Goal: Complete application form

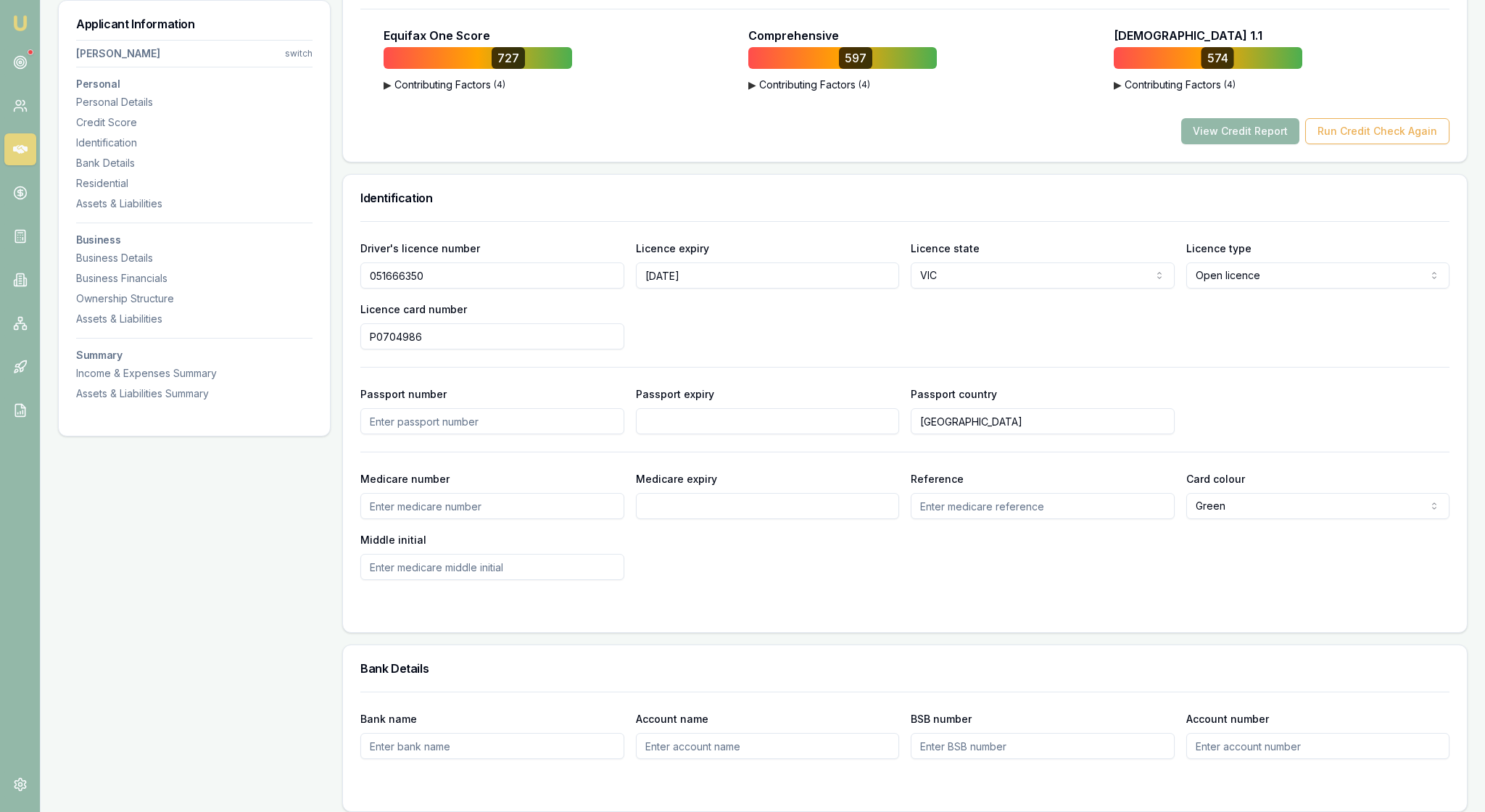
click at [728, 350] on div "Driver's licence number 051666350 Licence expiry 25/07/2028 Licence state VIC N…" at bounding box center [904, 294] width 1089 height 110
drag, startPoint x: 462, startPoint y: 446, endPoint x: 352, endPoint y: 445, distance: 110.0
click at [352, 445] on div "Driver's licence number 051666350 Licence expiry 25/07/2028 Licence state VIC N…" at bounding box center [905, 427] width 1124 height 411
click at [1196, 470] on div "Driver's licence number 051666350 Licence expiry 25/07/2028 Licence state VIC N…" at bounding box center [904, 401] width 1089 height 359
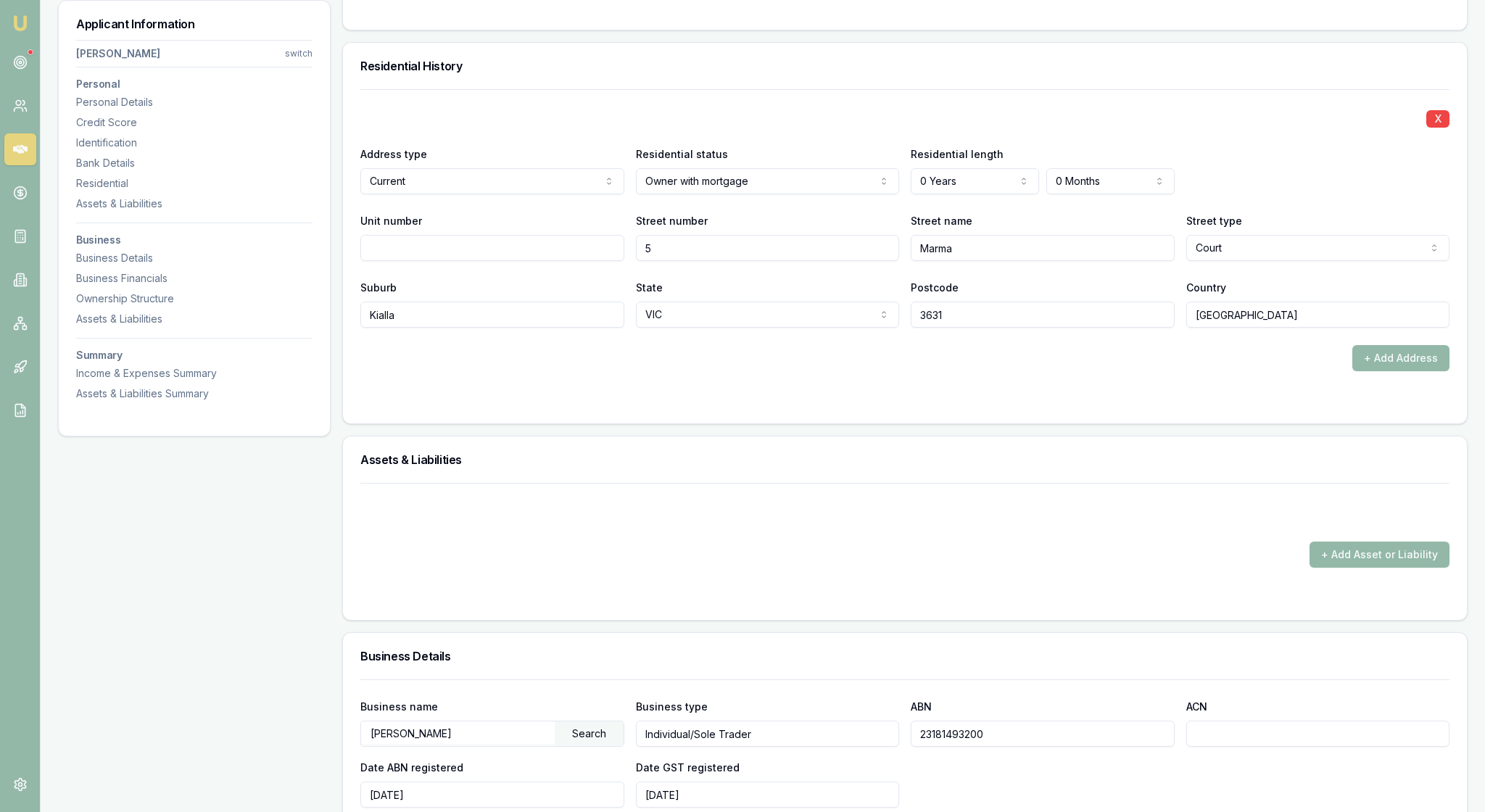
scroll to position [1358, 0]
click at [917, 88] on div "Residential History" at bounding box center [905, 65] width 1124 height 47
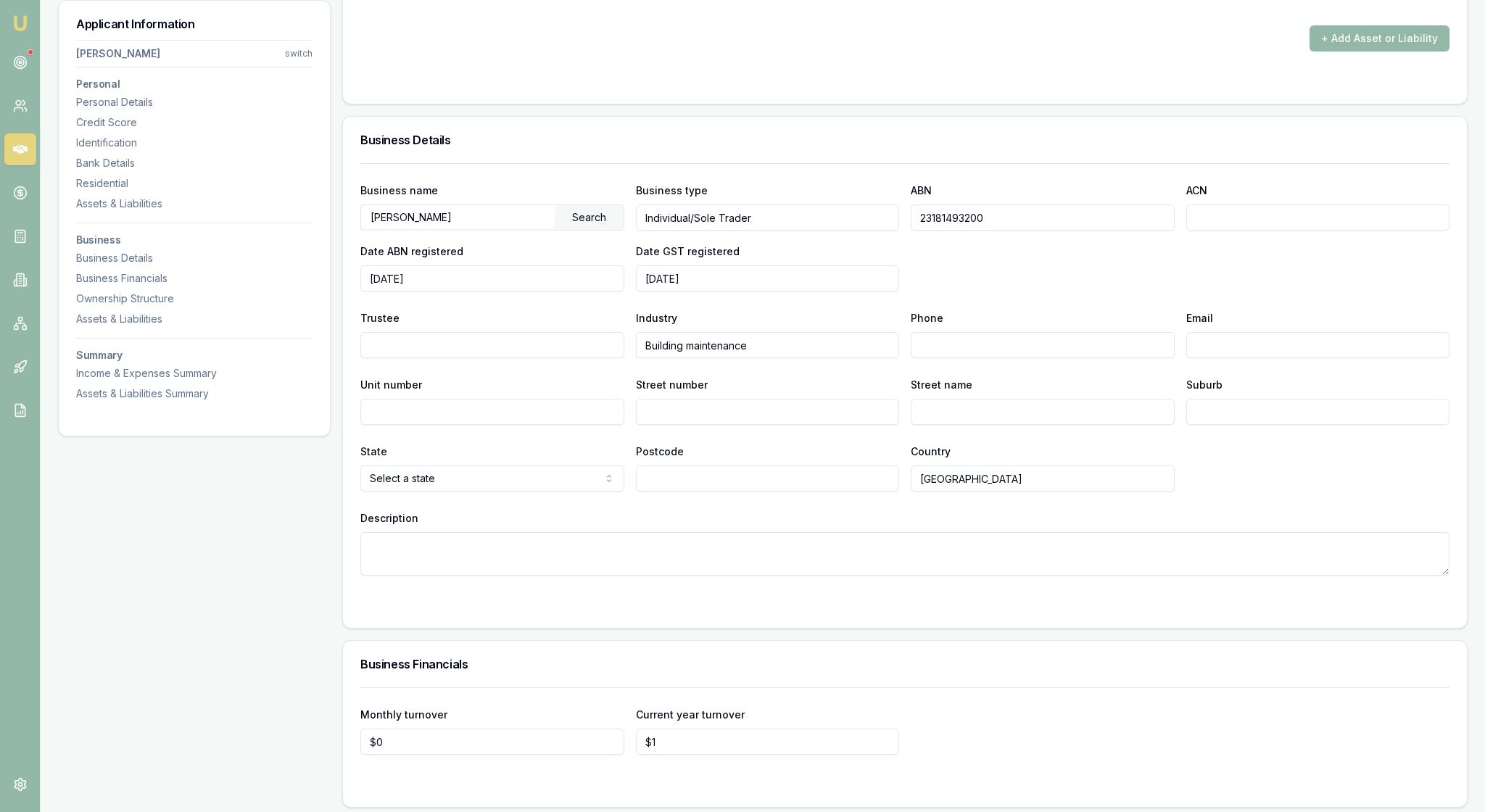
scroll to position [1947, 0]
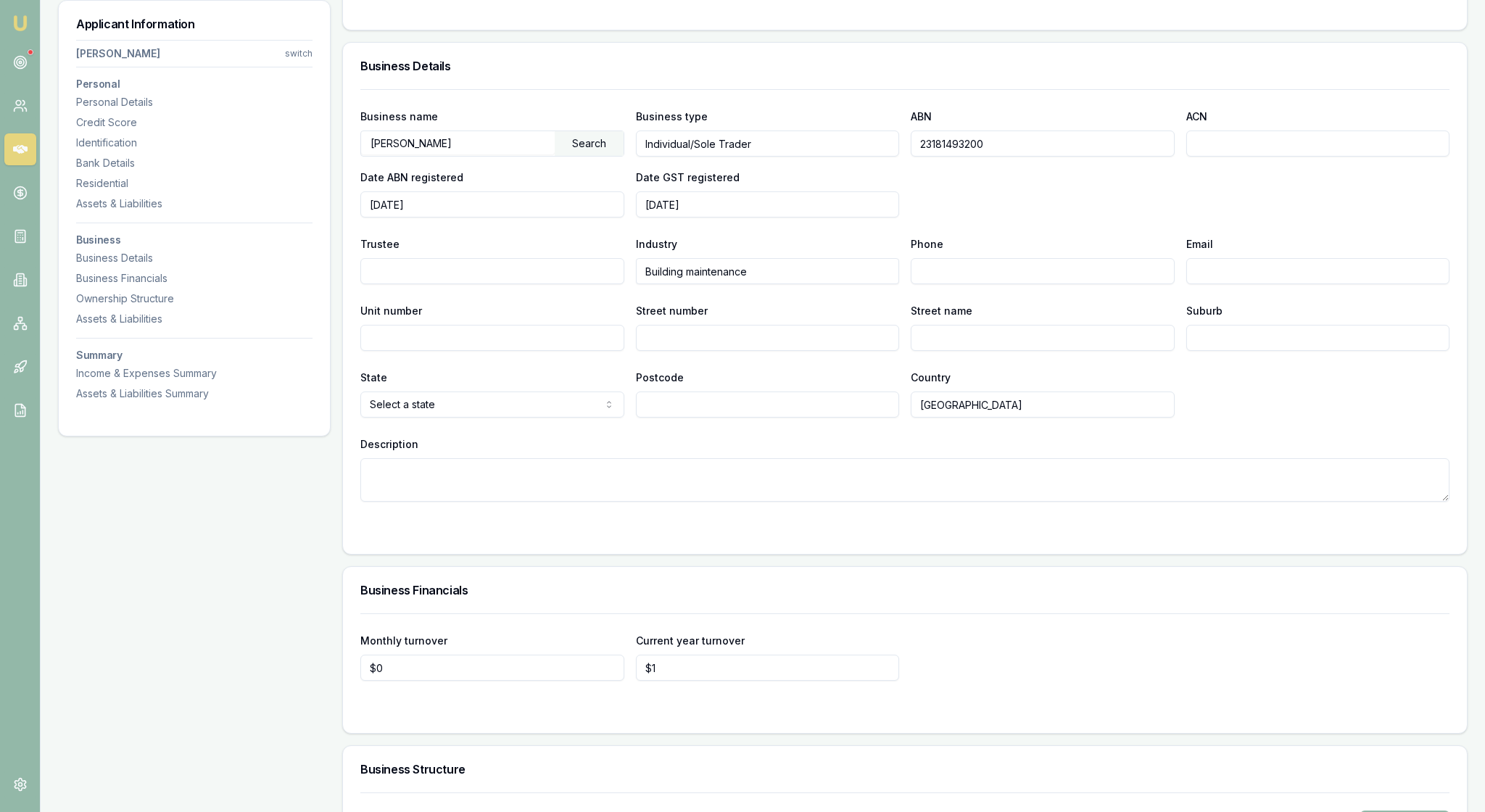
drag, startPoint x: 1017, startPoint y: 396, endPoint x: 919, endPoint y: 401, distance: 98.1
click at [912, 72] on h3 "Business Details" at bounding box center [904, 65] width 1089 height 12
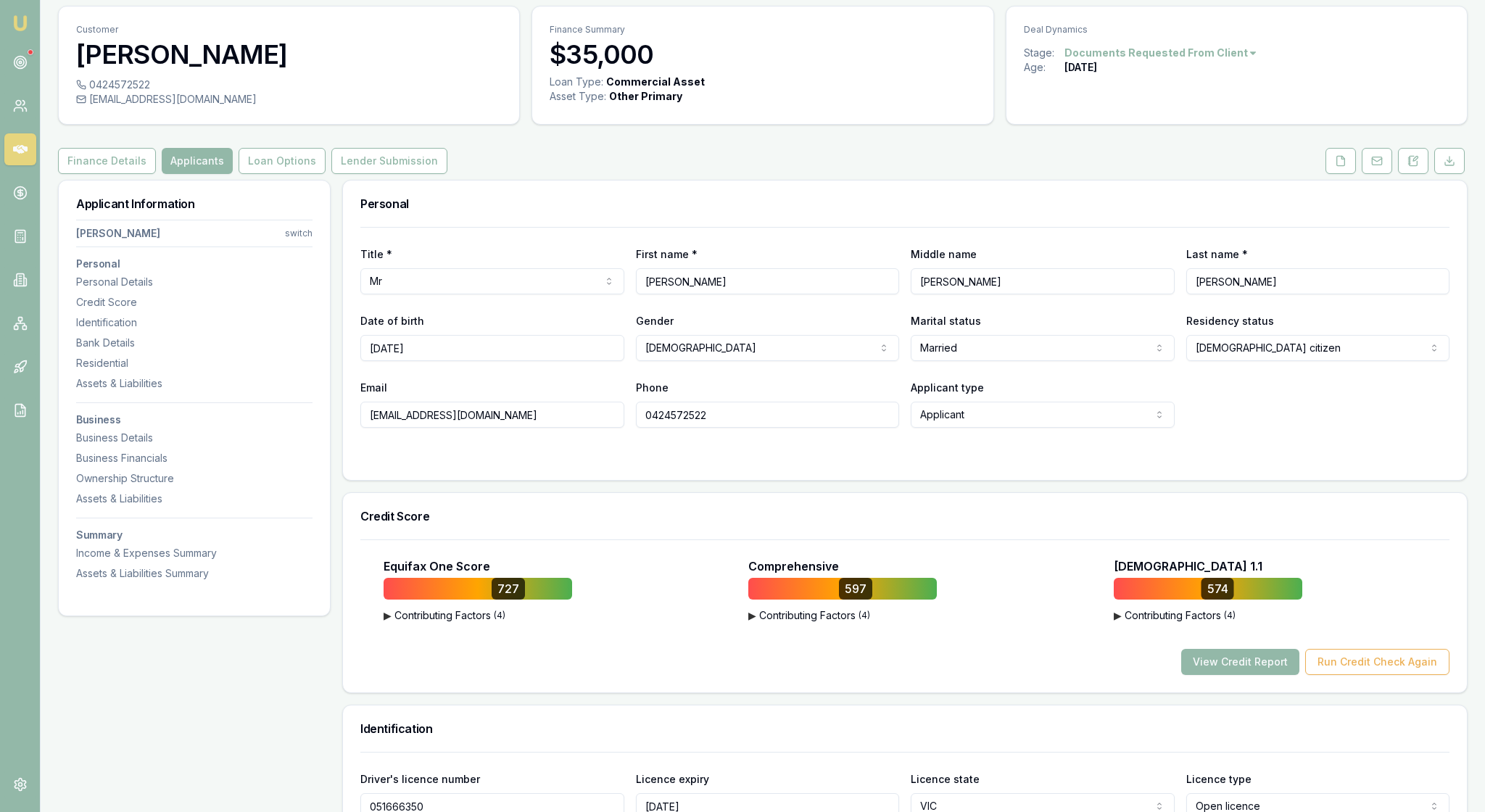
scroll to position [19, 0]
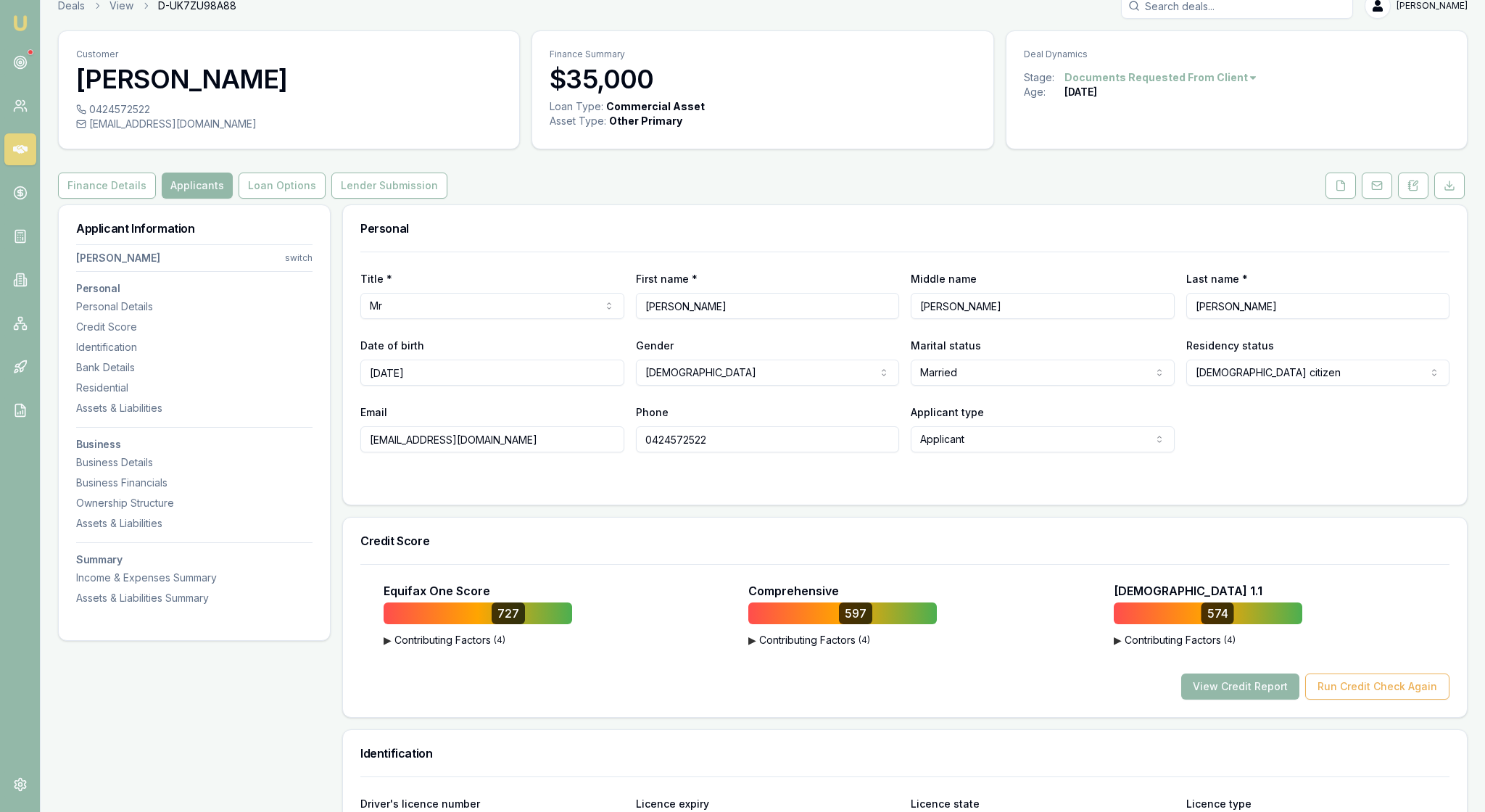
drag, startPoint x: 744, startPoint y: 499, endPoint x: 643, endPoint y: 499, distance: 101.0
click at [1032, 234] on h3 "Personal" at bounding box center [904, 228] width 1089 height 12
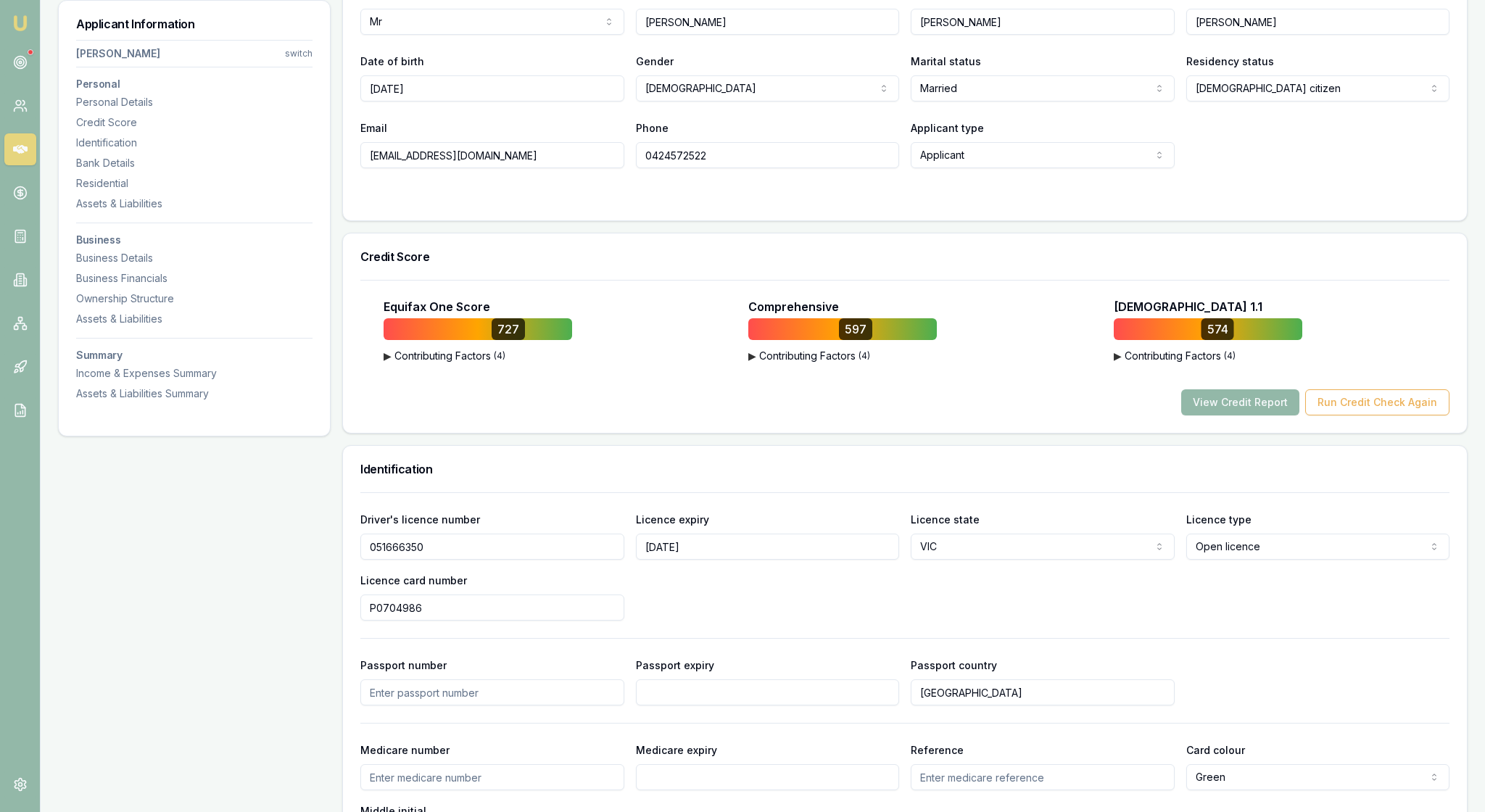
scroll to position [315, 0]
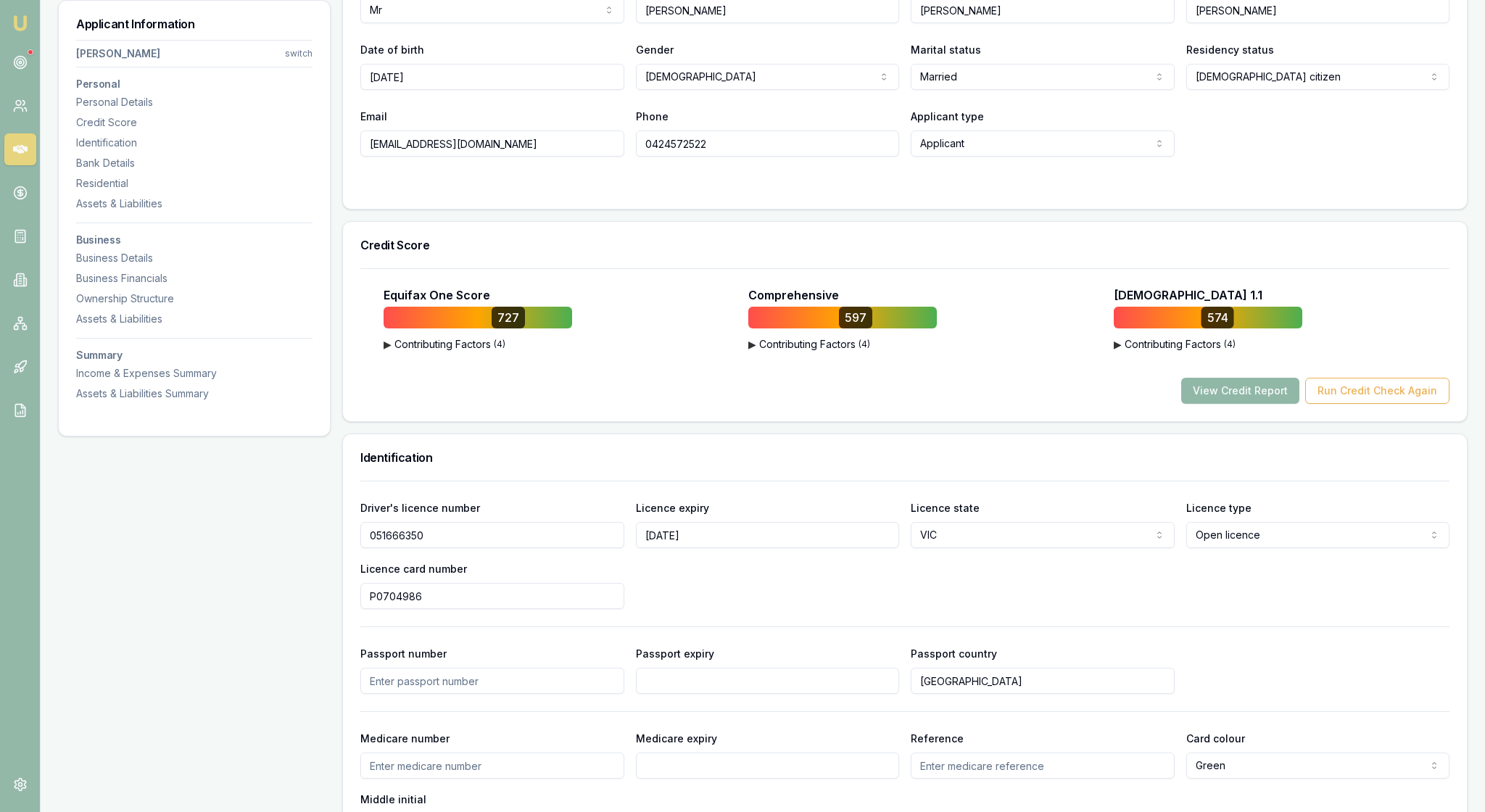
click at [1181, 404] on button "View Credit Report" at bounding box center [1240, 391] width 118 height 26
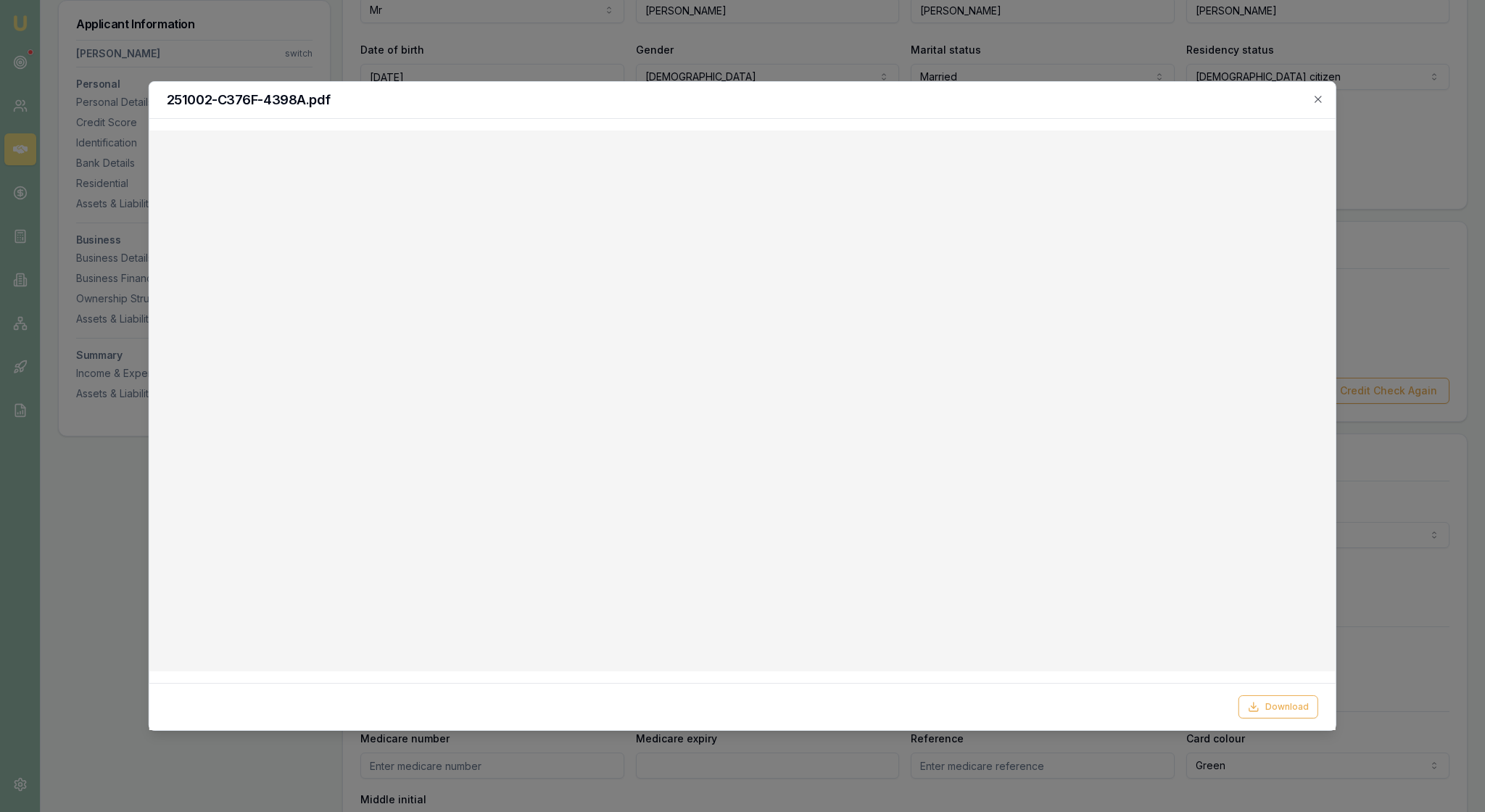
click at [1412, 401] on div at bounding box center [742, 406] width 1485 height 812
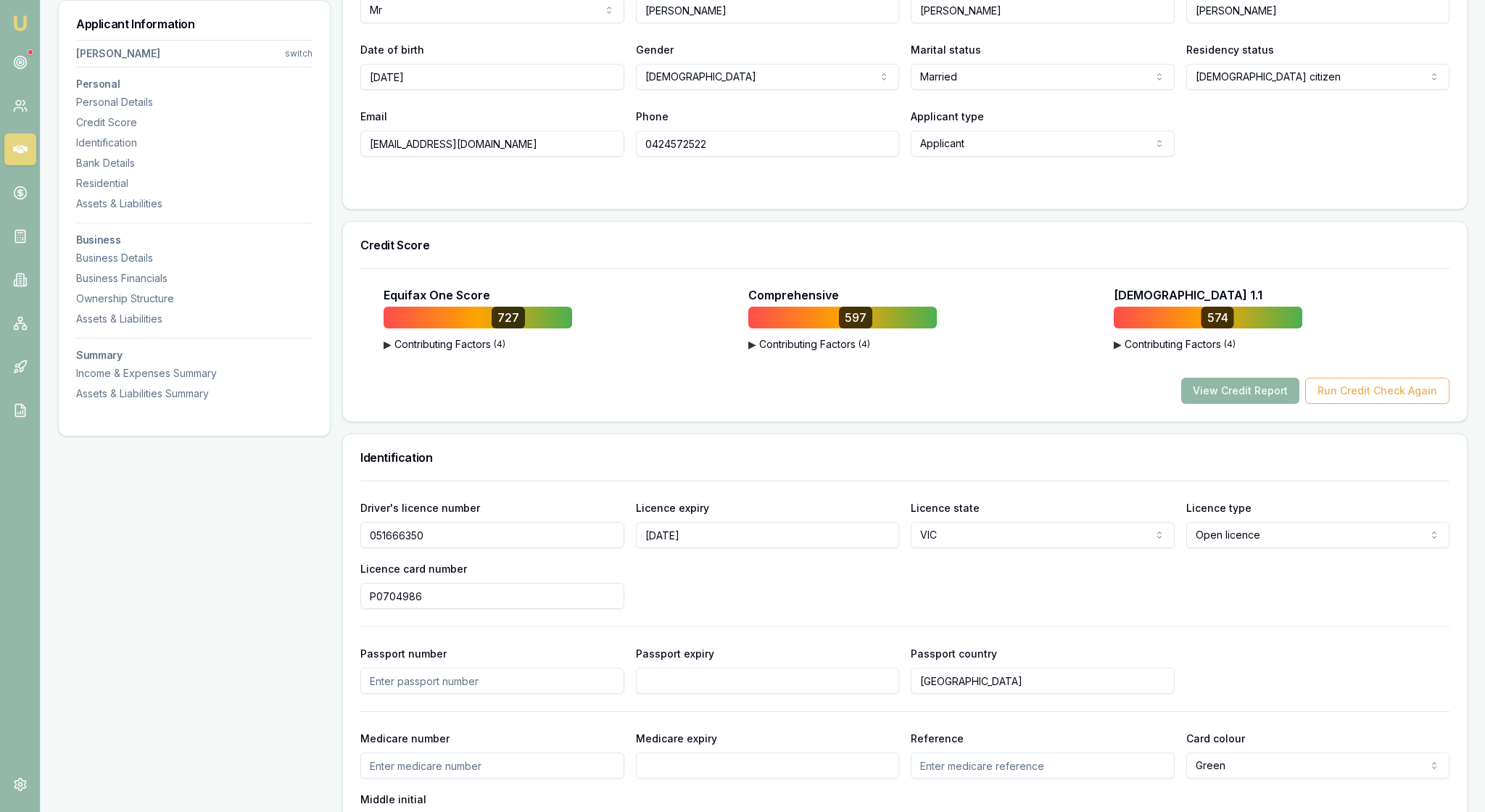
click at [1208, 404] on button "View Credit Report" at bounding box center [1240, 391] width 118 height 26
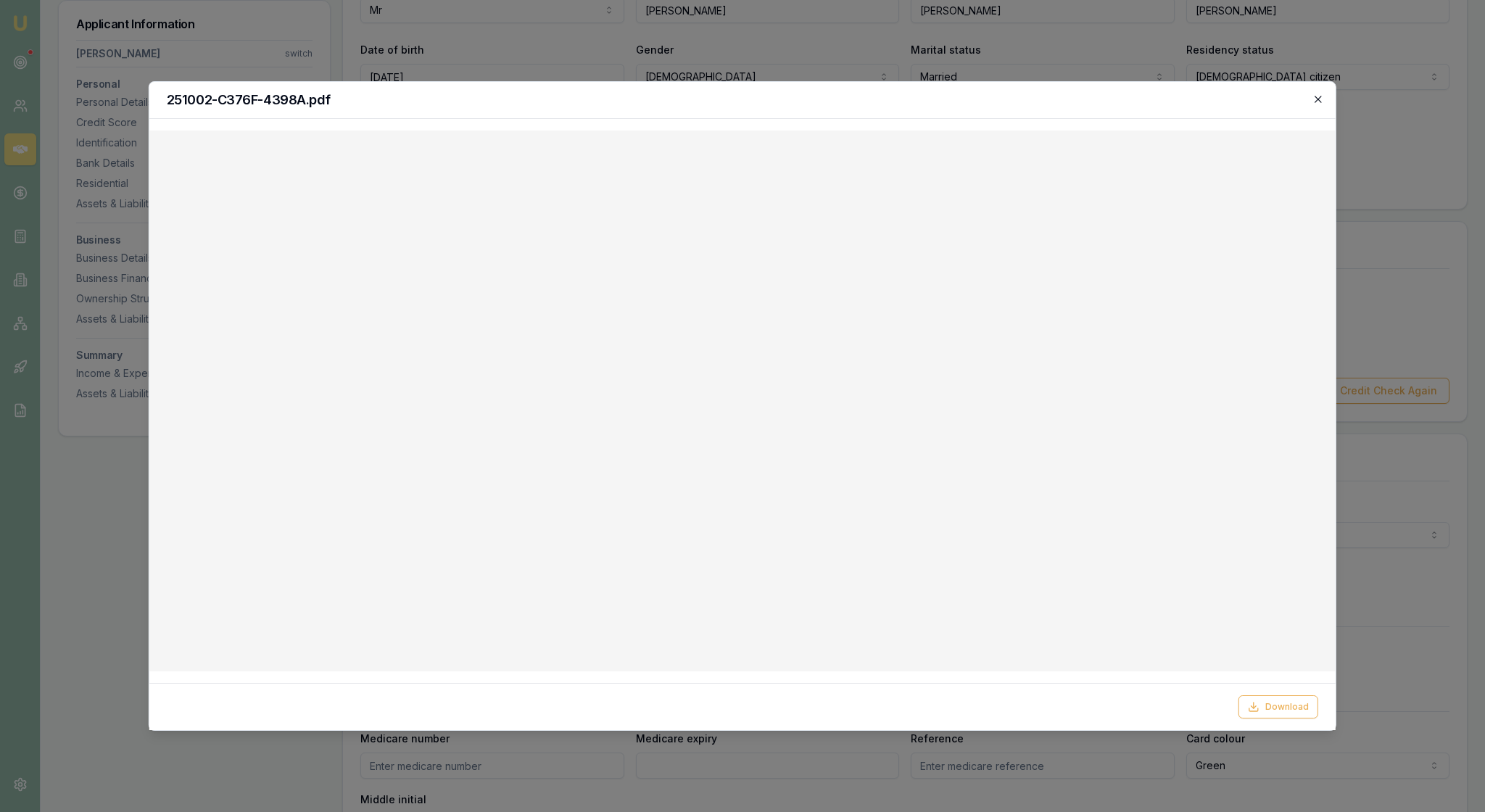
click at [1314, 97] on icon "button" at bounding box center [1318, 99] width 12 height 12
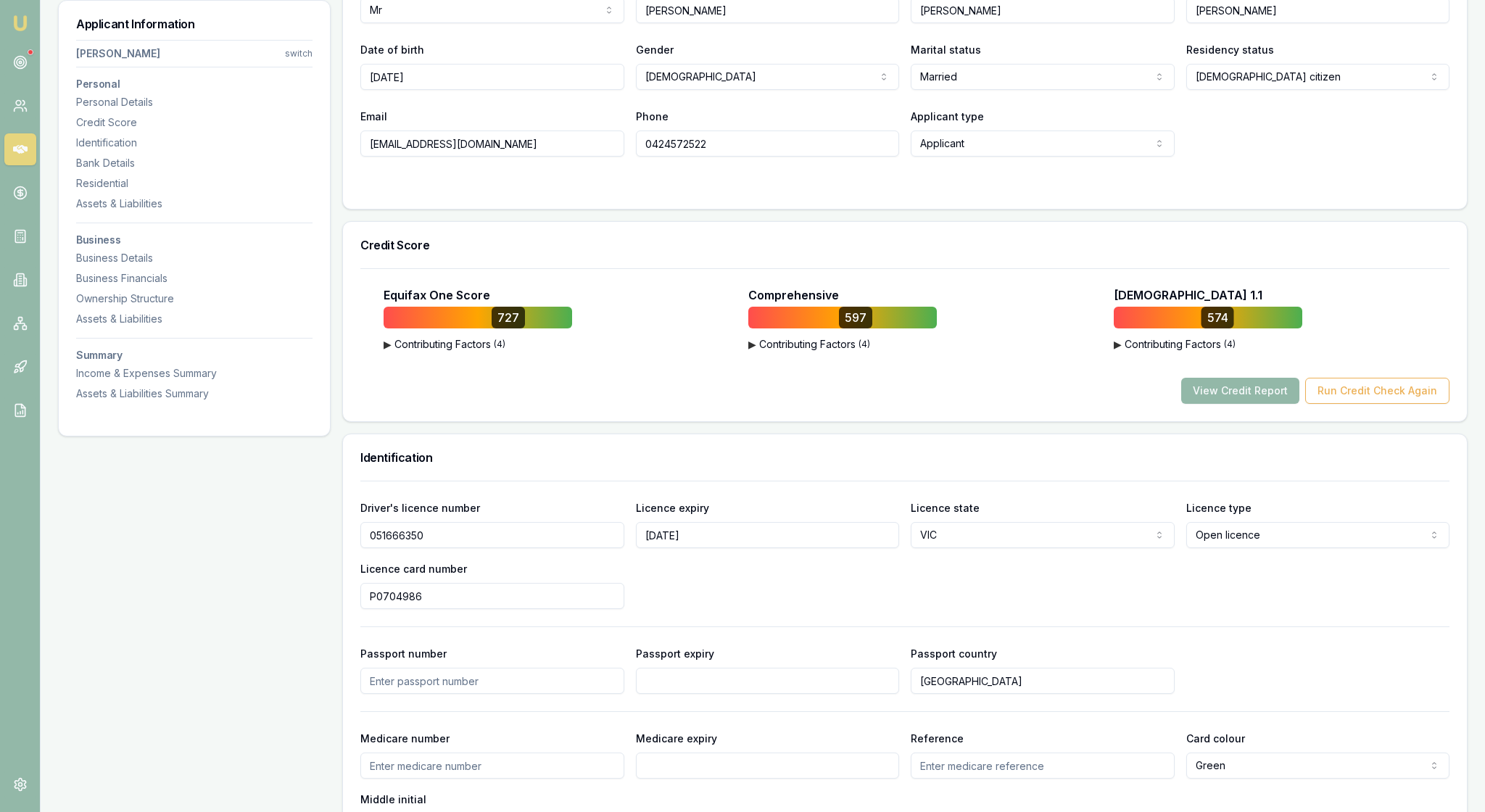
click at [1260, 209] on div "Title * Mr Mr Mrs Miss Ms Dr Prof First name * Scott Middle name Andrew Last na…" at bounding box center [905, 82] width 1124 height 253
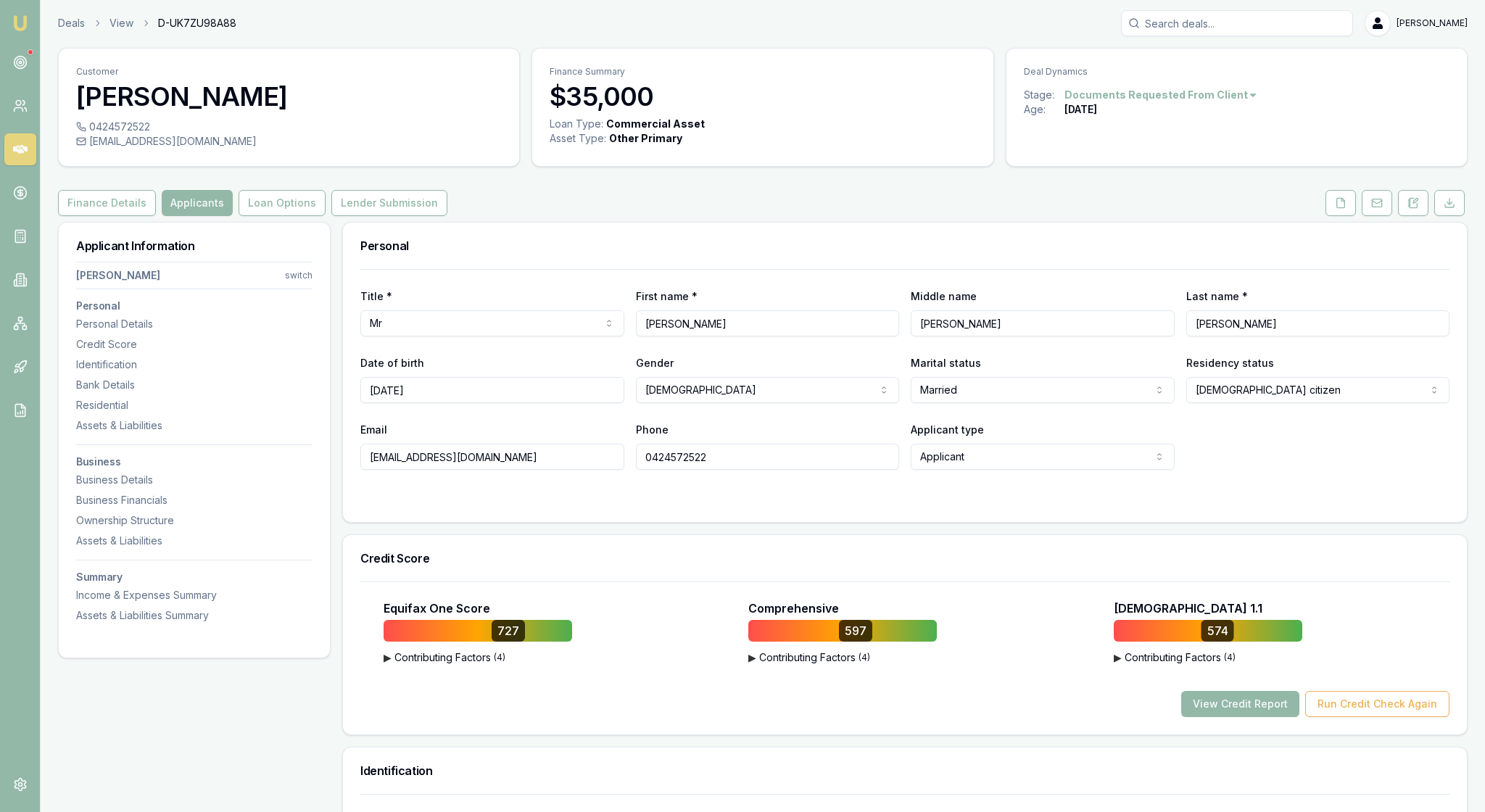
scroll to position [-7, 0]
